Goal: Transaction & Acquisition: Purchase product/service

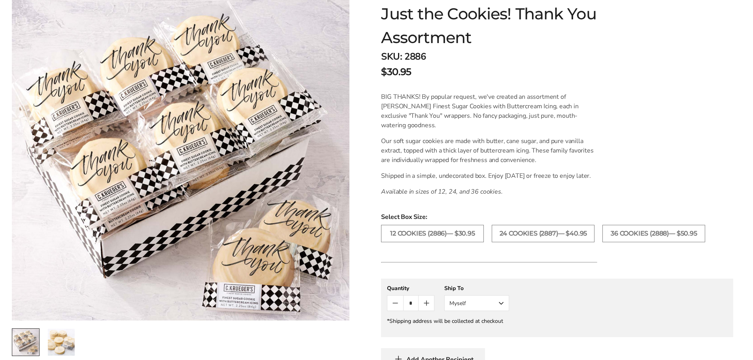
scroll to position [158, 0]
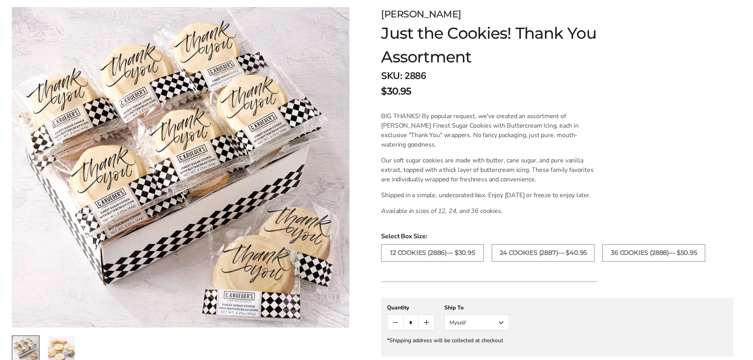
scroll to position [119, 0]
click at [562, 261] on label "24 COOKIES (2887)— $40.95" at bounding box center [543, 252] width 103 height 17
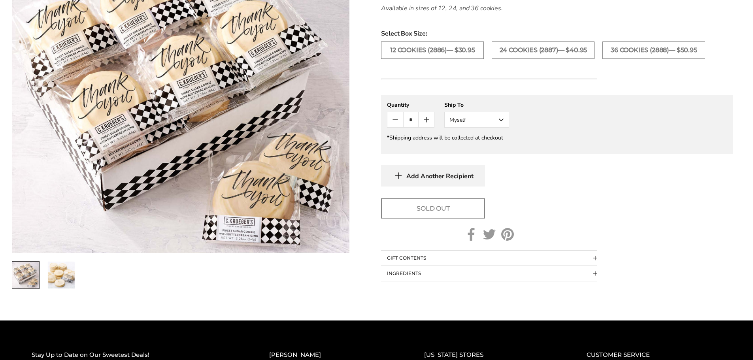
scroll to position [237, 0]
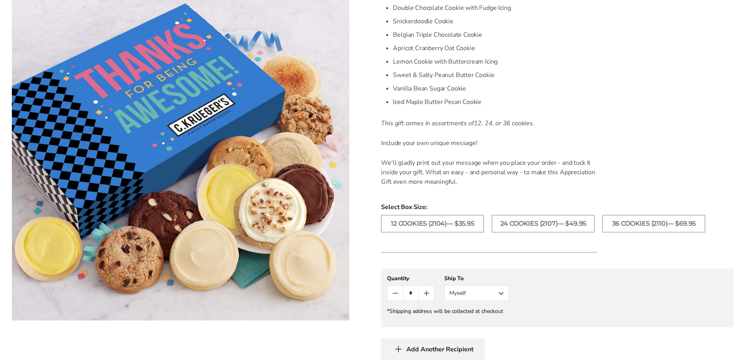
scroll to position [356, 0]
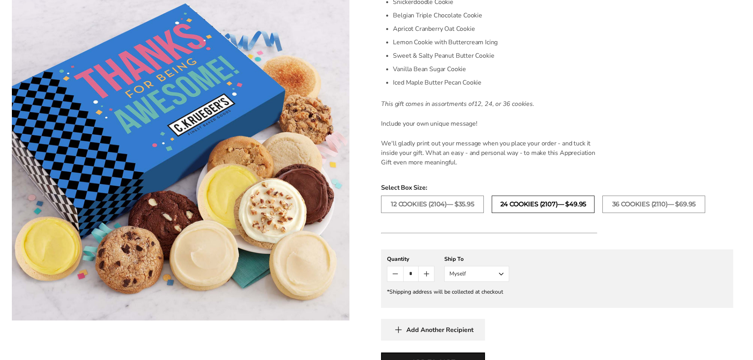
click at [547, 205] on label "24 Cookies (2107)— $49.95" at bounding box center [543, 204] width 103 height 17
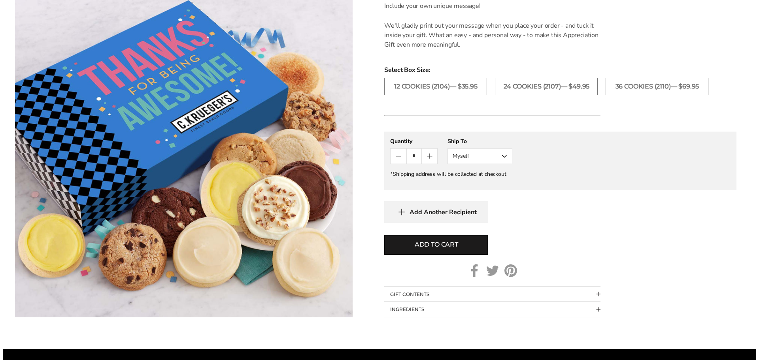
scroll to position [475, 0]
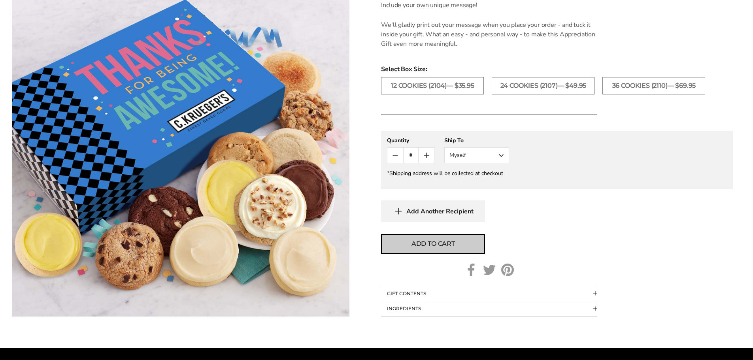
click at [432, 244] on span "Add to cart" at bounding box center [434, 243] width 44 height 9
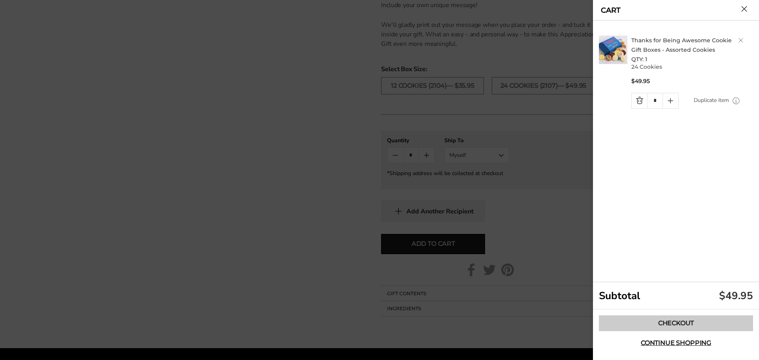
click at [682, 325] on link "Checkout" at bounding box center [676, 324] width 154 height 16
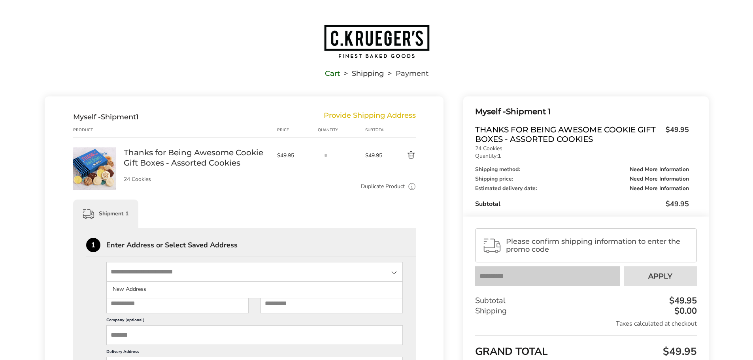
click at [142, 272] on input "State" at bounding box center [254, 272] width 297 height 20
click at [272, 225] on div "Shipment 1" at bounding box center [244, 214] width 343 height 28
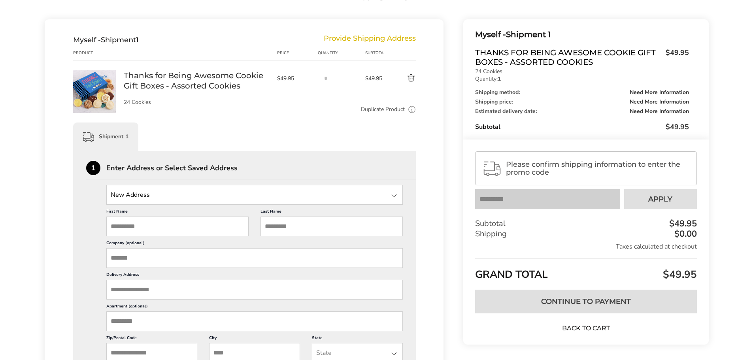
scroll to position [119, 0]
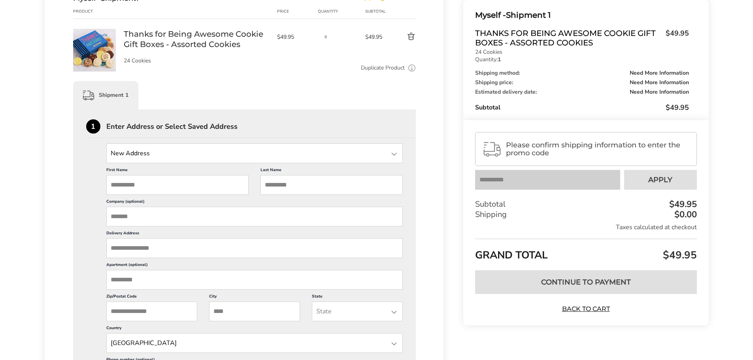
click at [151, 180] on input "First Name" at bounding box center [177, 185] width 142 height 20
type input "*****"
click at [302, 181] on input "Last Name" at bounding box center [332, 185] width 142 height 20
type input "******"
click at [149, 250] on input "Delivery Address" at bounding box center [254, 249] width 297 height 20
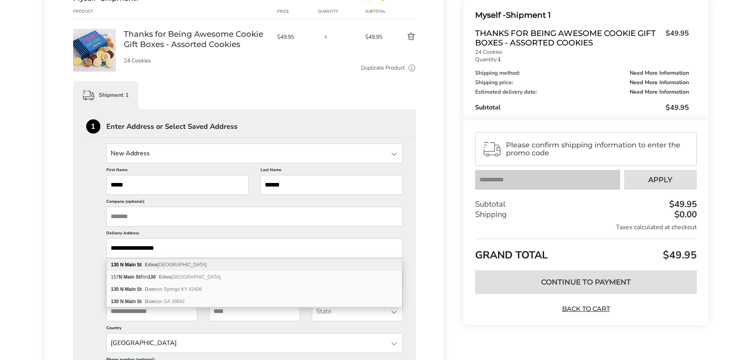
click at [148, 266] on b "Edwa" at bounding box center [151, 265] width 12 height 6
type input "**********"
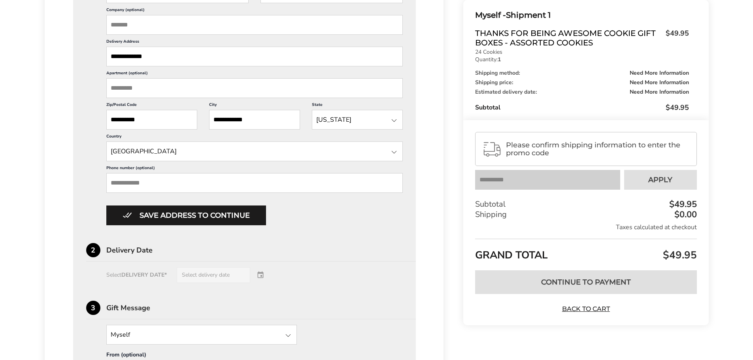
scroll to position [316, 0]
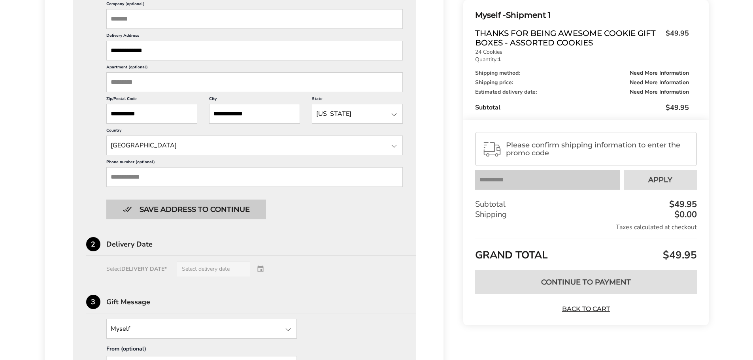
click at [157, 211] on button "Save address to continue" at bounding box center [186, 210] width 160 height 20
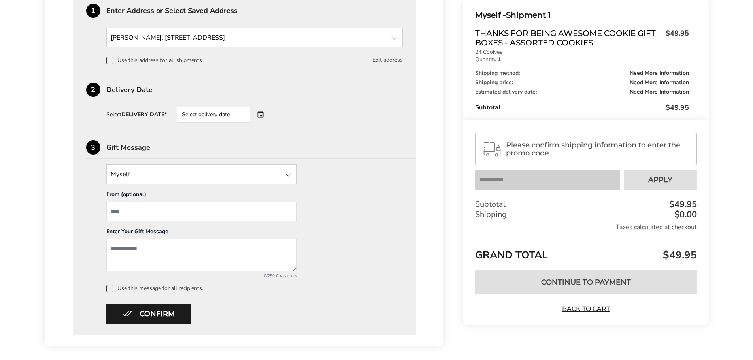
scroll to position [272, 0]
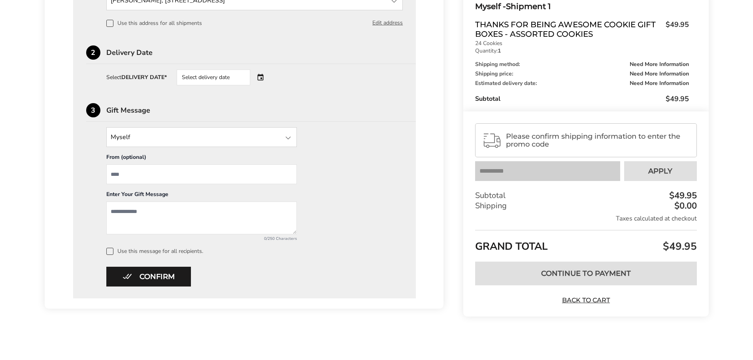
click at [259, 78] on div "Select delivery date" at bounding box center [225, 78] width 96 height 16
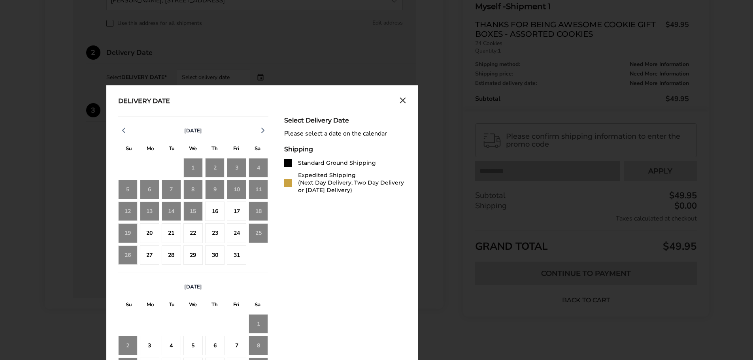
click at [222, 187] on div "9" at bounding box center [214, 189] width 19 height 19
click at [405, 99] on div "Delivery Date October 2025 S M T W T F S 28 29 30 1 2 3 4 5 6 7 8 9 10 11 12 13…" at bounding box center [262, 273] width 312 height 377
click at [405, 101] on icon "Close calendar" at bounding box center [403, 100] width 6 height 7
